Goal: Navigation & Orientation: Find specific page/section

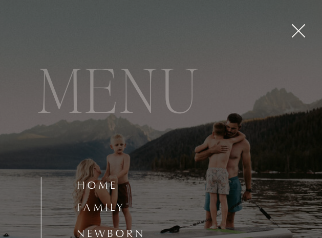
scroll to position [13712, 0]
click at [99, 184] on nav "Home" at bounding box center [128, 188] width 103 height 17
click at [305, 32] on icon at bounding box center [298, 30] width 23 height 23
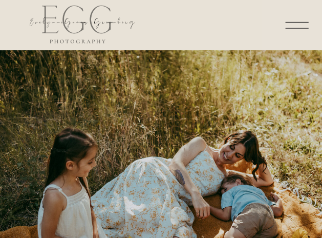
click at [297, 25] on icon at bounding box center [297, 25] width 30 height 30
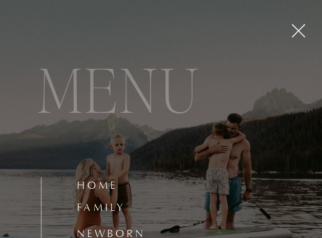
click at [297, 25] on icon at bounding box center [298, 30] width 23 height 23
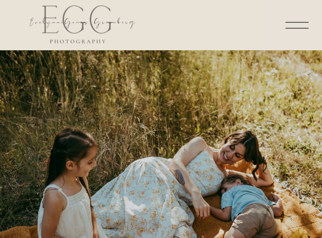
click at [304, 24] on icon at bounding box center [297, 25] width 30 height 30
click at [295, 19] on icon at bounding box center [297, 25] width 30 height 30
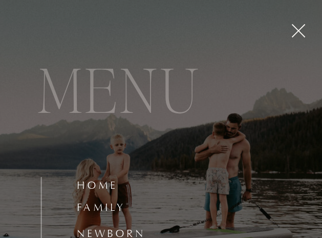
scroll to position [9469, 0]
click at [104, 202] on nav "family" at bounding box center [128, 210] width 103 height 17
